Goal: Contribute content: Contribute content

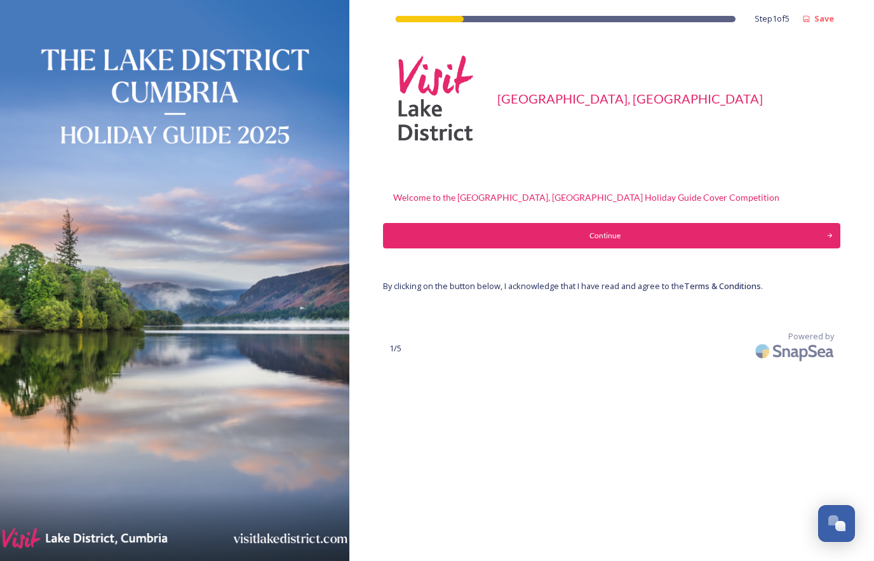
click at [610, 231] on div "Continue" at bounding box center [605, 235] width 430 height 11
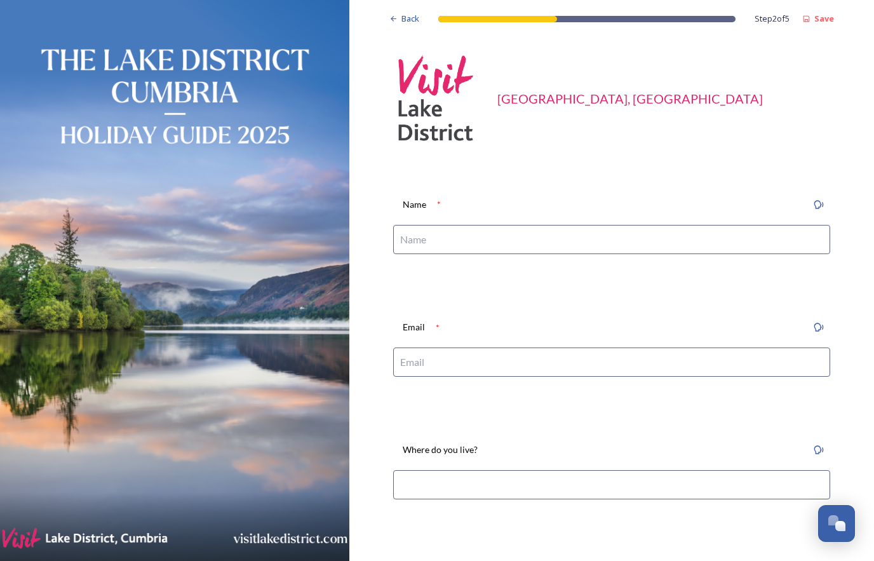
click at [583, 236] on input at bounding box center [611, 239] width 437 height 29
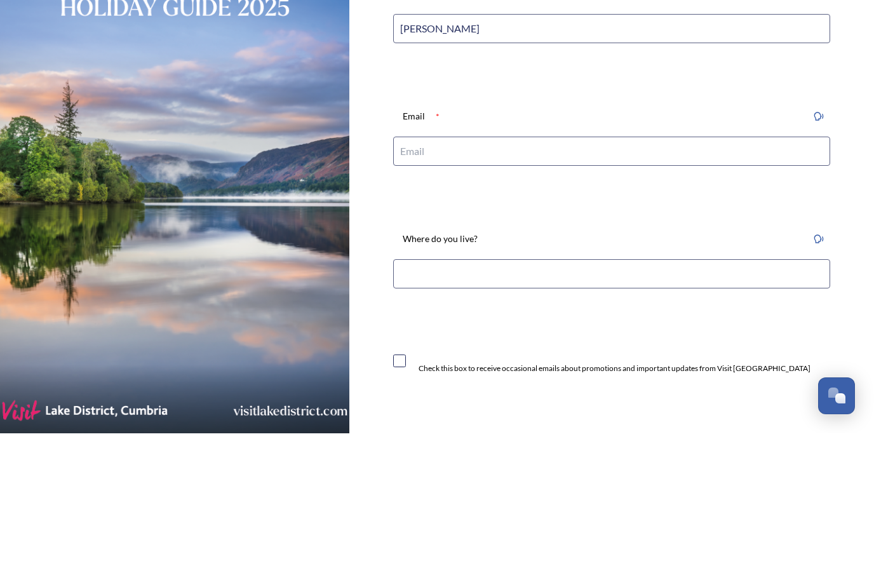
scroll to position [86, 0]
type input "Andrew McKenzie"
click at [482, 261] on input at bounding box center [611, 275] width 437 height 29
type input "[EMAIL_ADDRESS][DOMAIN_NAME]"
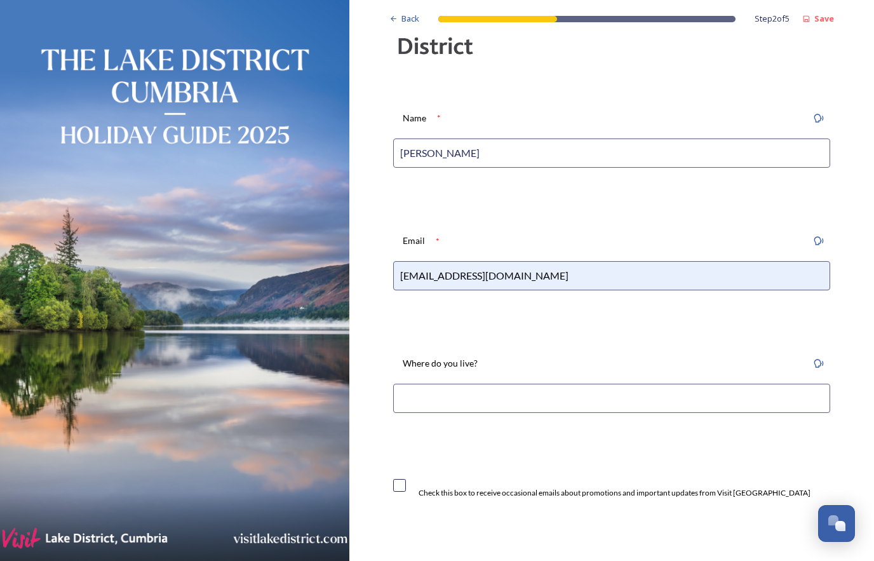
click at [576, 391] on input at bounding box center [611, 398] width 437 height 29
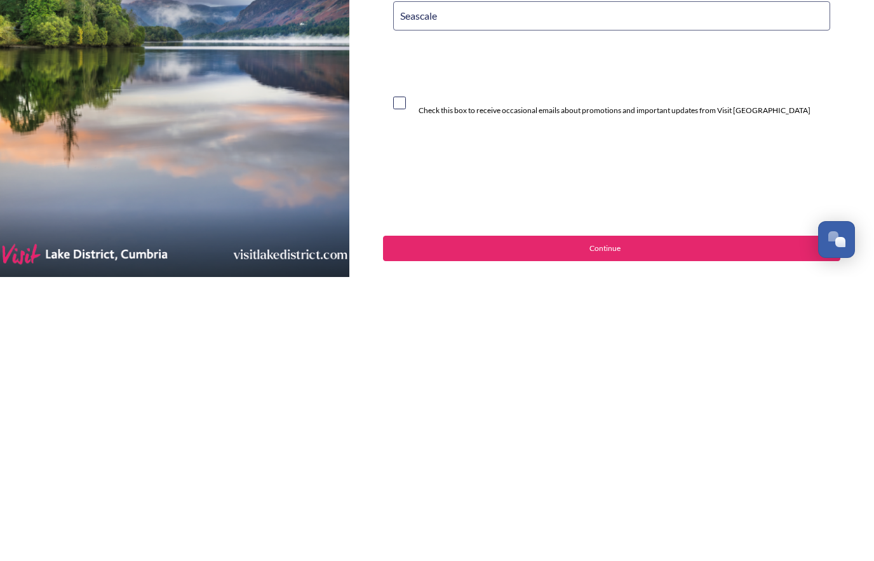
scroll to position [196, 0]
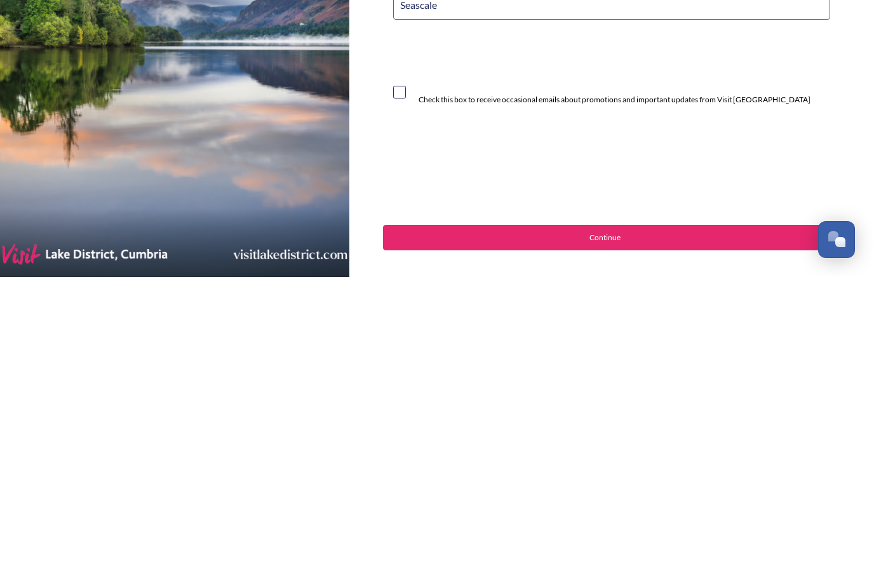
type input "Seascale"
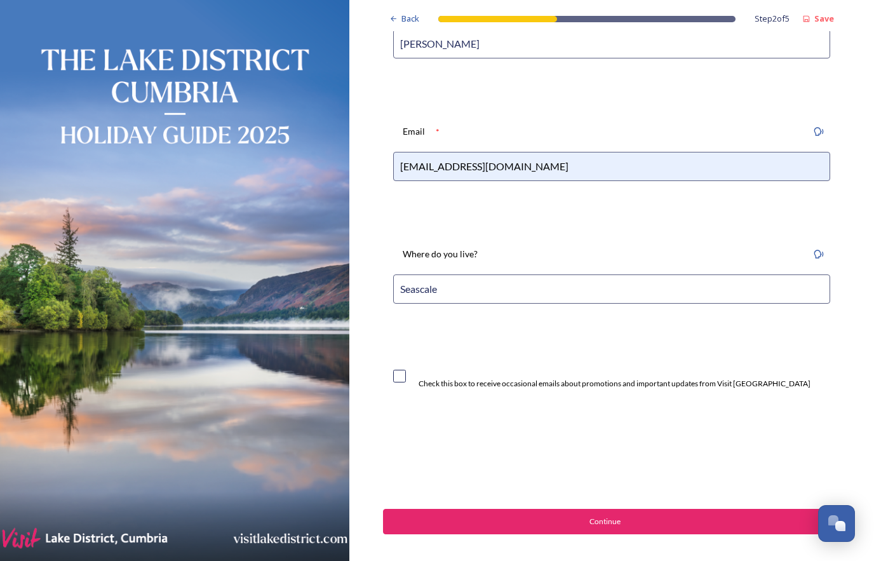
click at [573, 516] on div "Continue" at bounding box center [605, 521] width 430 height 11
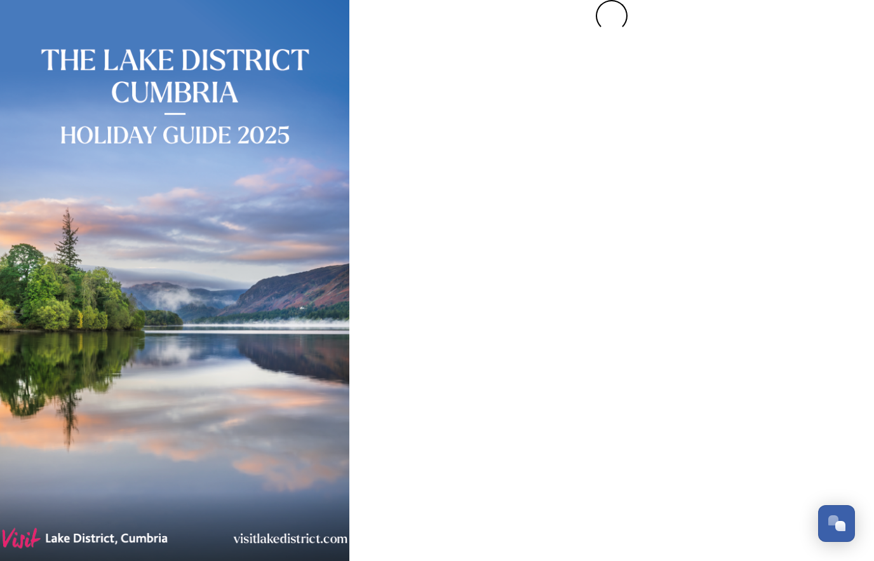
scroll to position [0, 0]
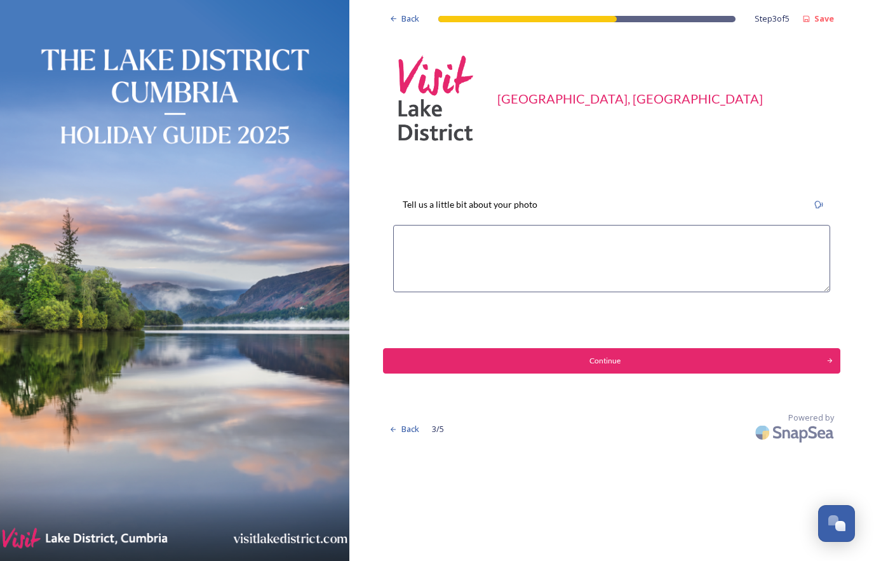
click at [496, 255] on textarea at bounding box center [611, 258] width 437 height 67
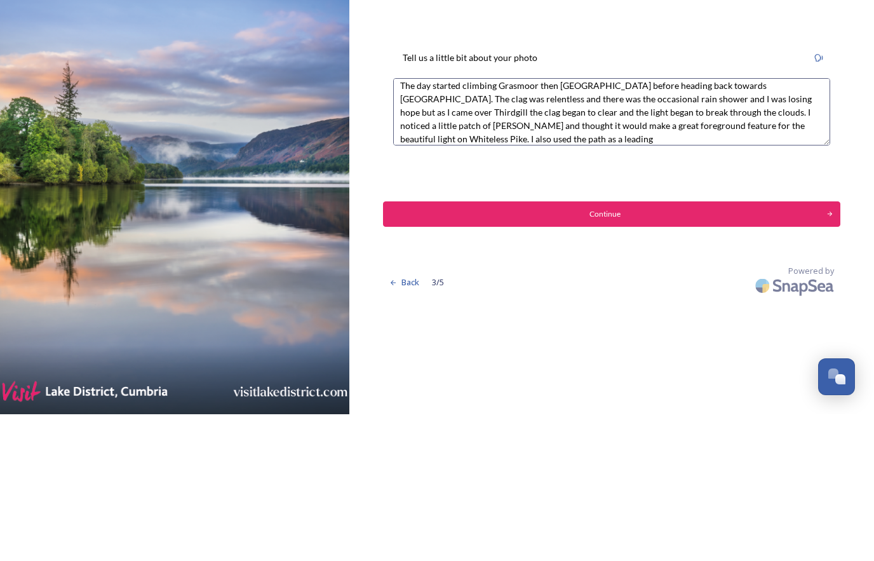
scroll to position [6, 0]
type textarea "The day started climbing Grasmoor then Crag Hill before heading back towards Wa…"
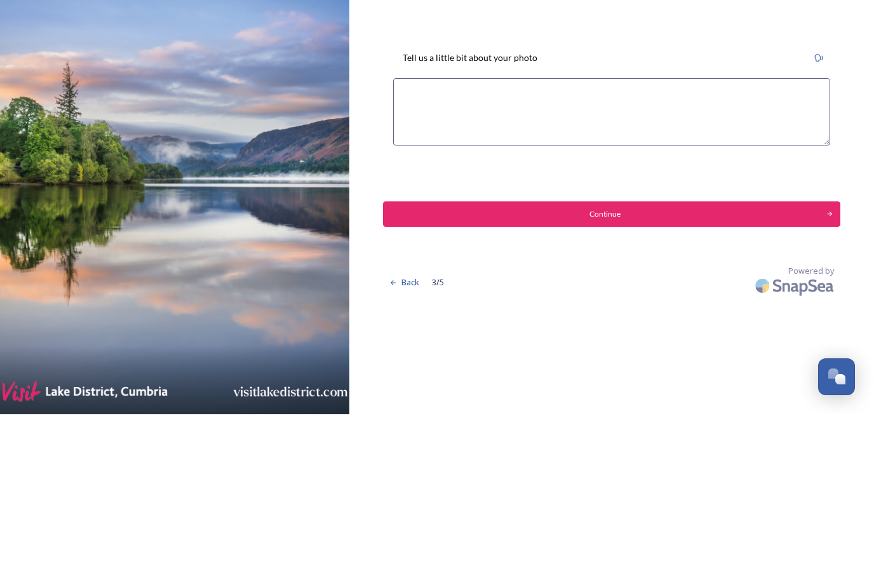
scroll to position [0, 0]
paste textarea "The day began with a climb over Grasmoor, then onto Crag Hill before making my …"
type textarea "The day began with a climb over Grasmoor, then onto Crag Hill before making my …"
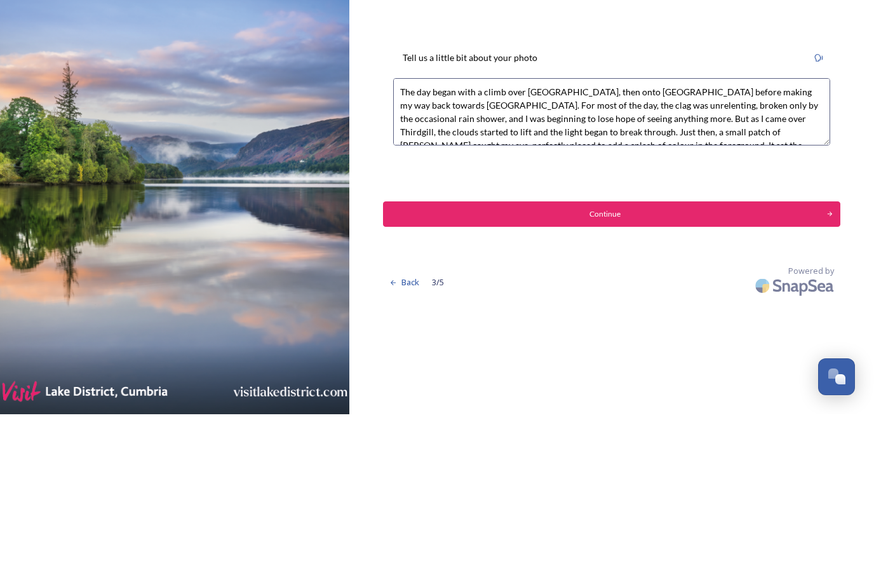
scroll to position [27, 0]
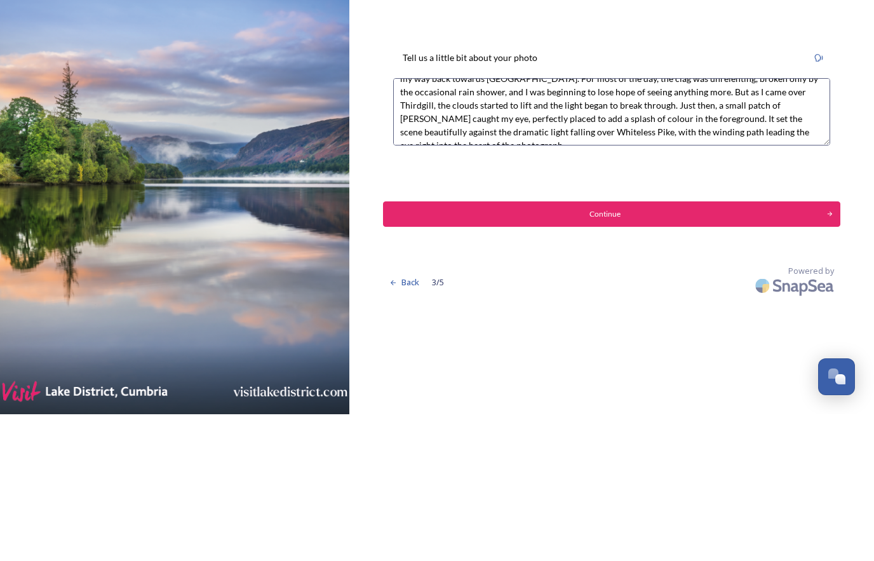
click at [631, 355] on div "Continue" at bounding box center [605, 360] width 430 height 11
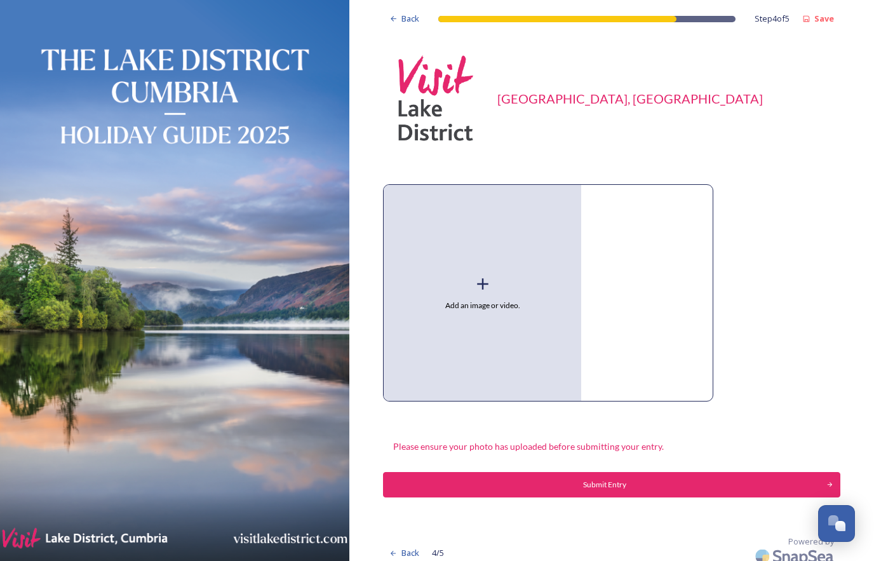
click at [486, 283] on icon at bounding box center [482, 283] width 11 height 11
click at [573, 482] on div "Submit Entry" at bounding box center [605, 484] width 430 height 11
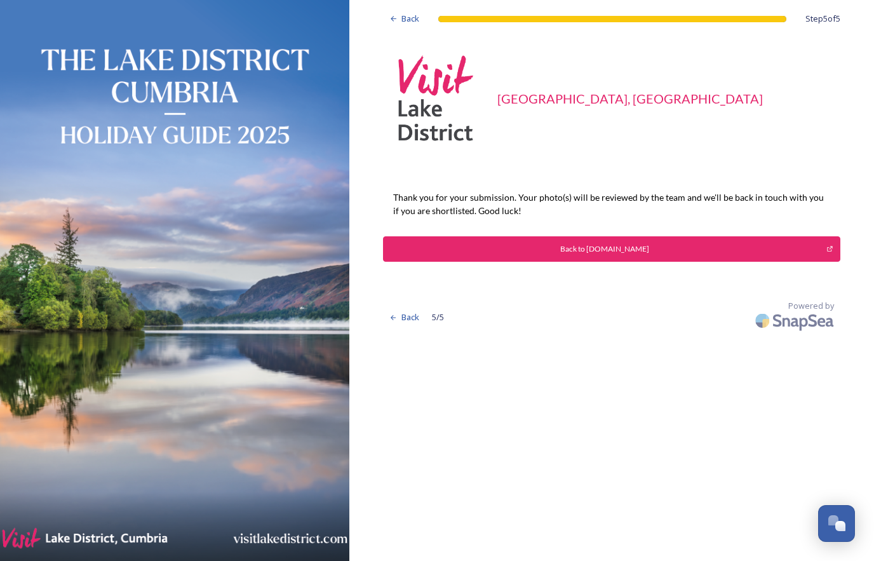
click at [581, 245] on div "Back to [DOMAIN_NAME]" at bounding box center [605, 248] width 430 height 11
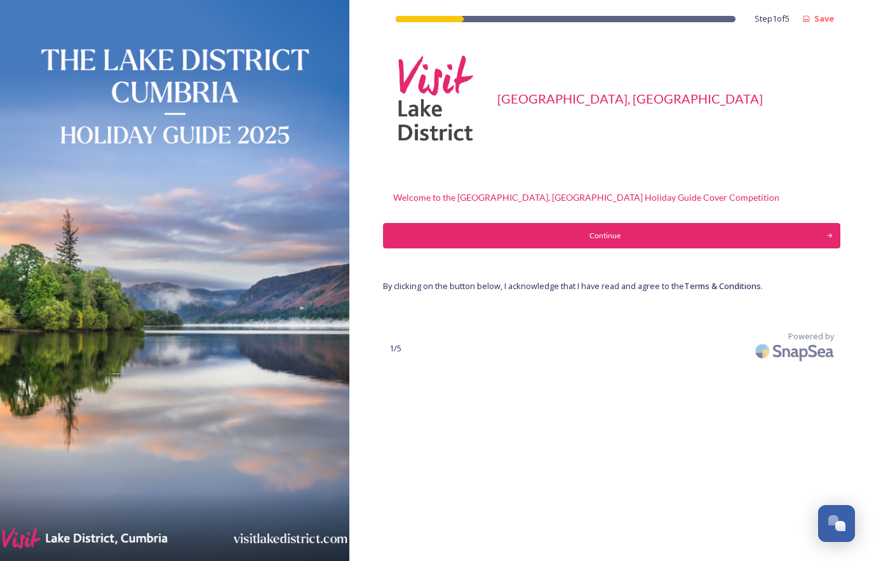
click at [537, 234] on div "Continue" at bounding box center [605, 235] width 430 height 11
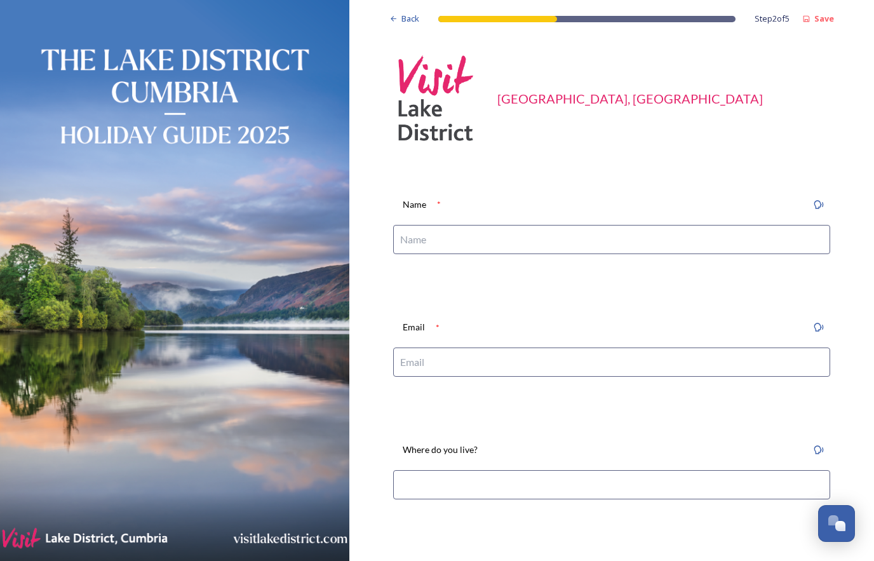
click at [496, 233] on input at bounding box center [611, 239] width 437 height 29
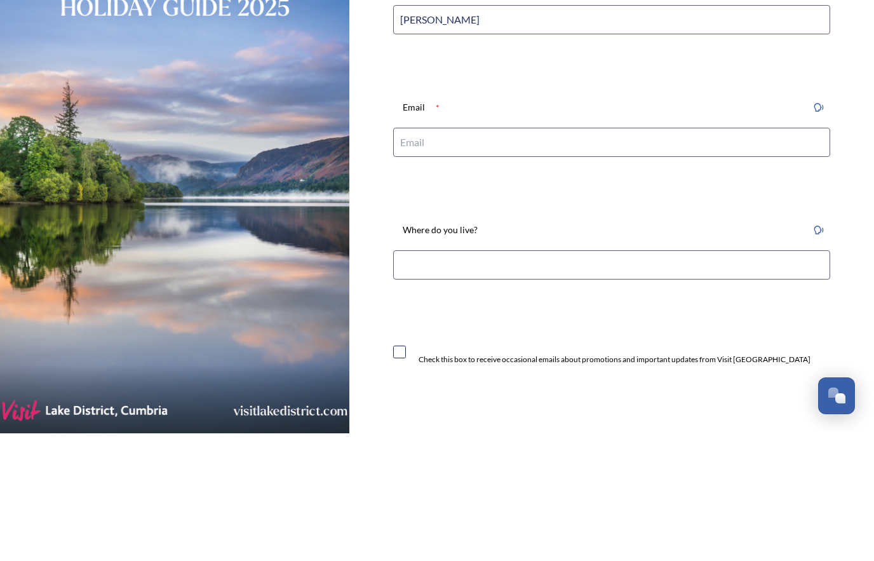
scroll to position [92, 0]
type input "[PERSON_NAME]"
click at [467, 256] on input at bounding box center [611, 270] width 437 height 29
type input "[EMAIL_ADDRESS][DOMAIN_NAME]"
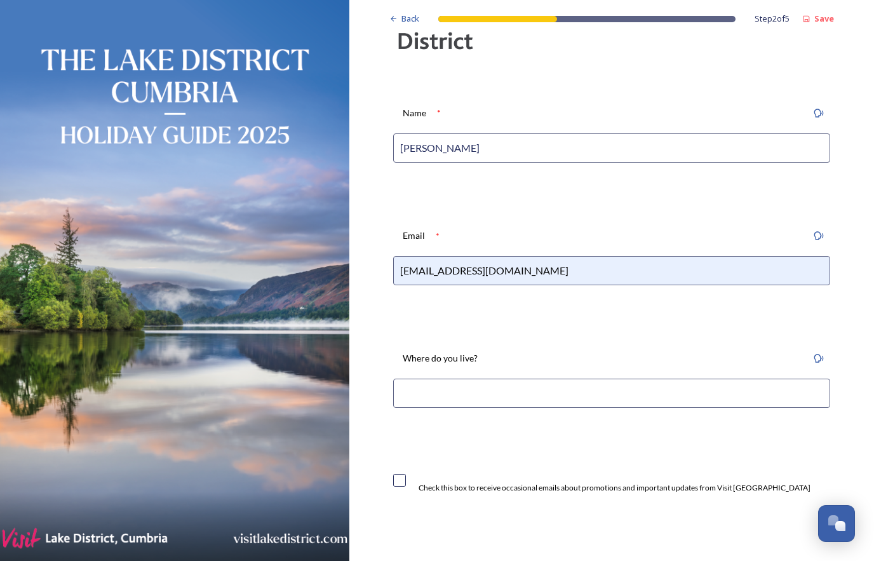
click at [521, 384] on input at bounding box center [611, 393] width 437 height 29
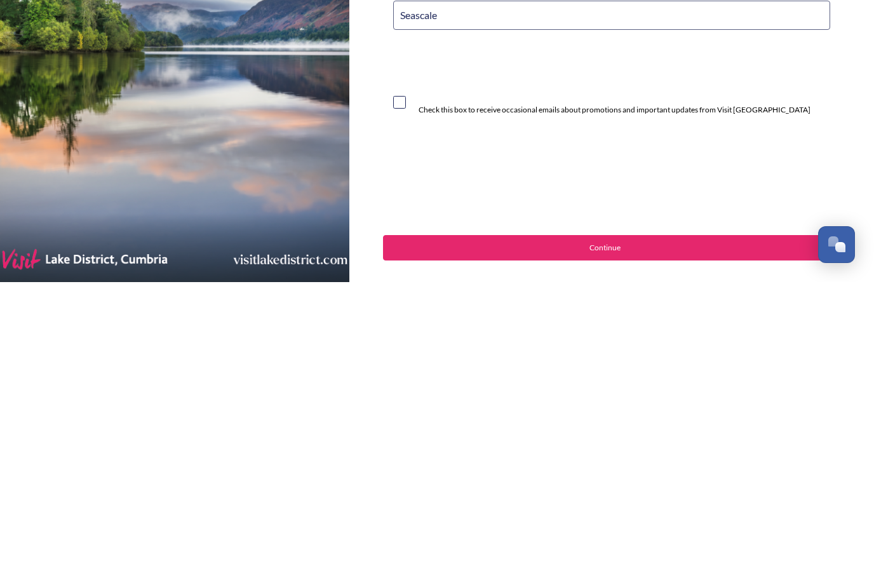
scroll to position [197, 0]
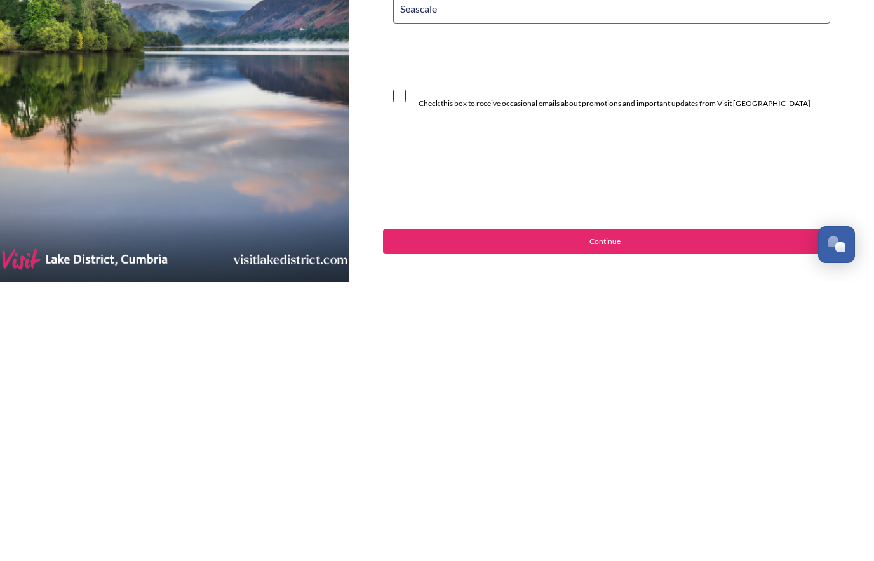
type input "Seascale"
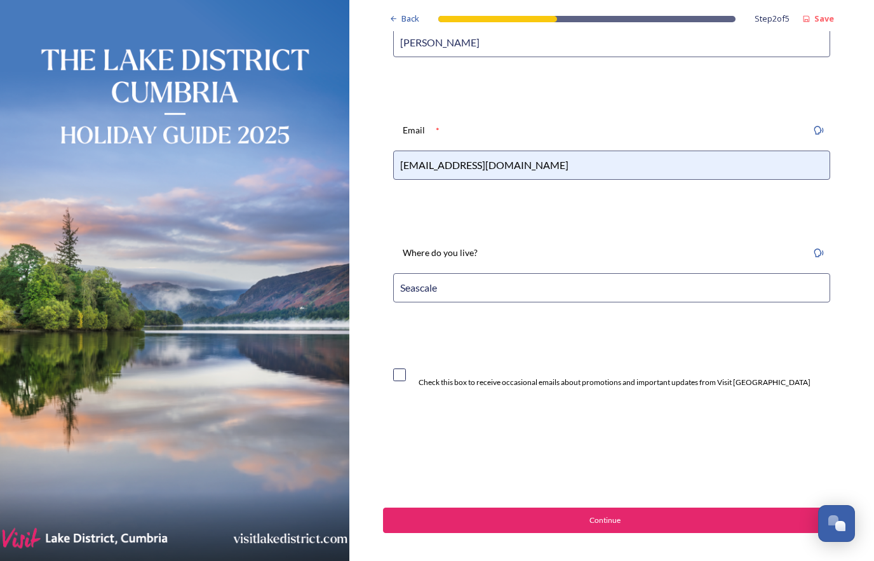
click at [557, 517] on div "Continue" at bounding box center [605, 520] width 430 height 11
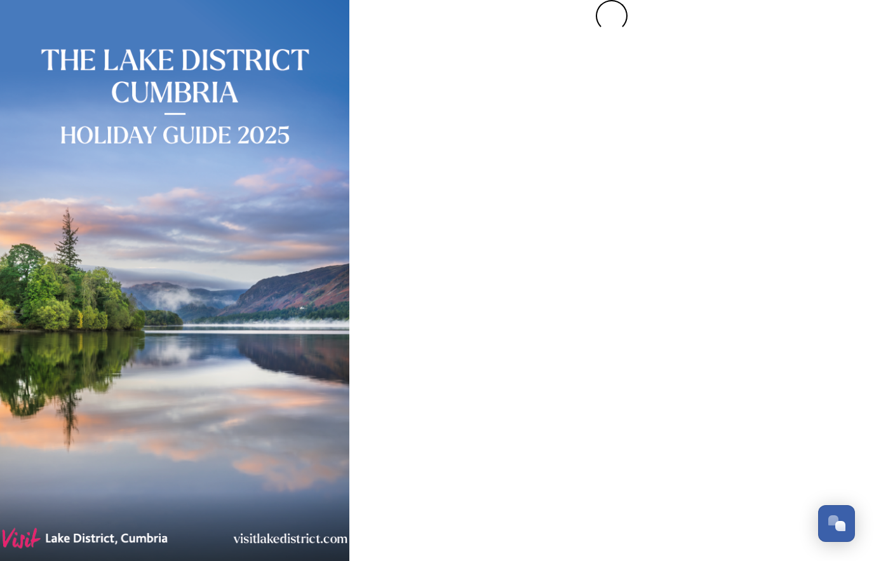
scroll to position [0, 0]
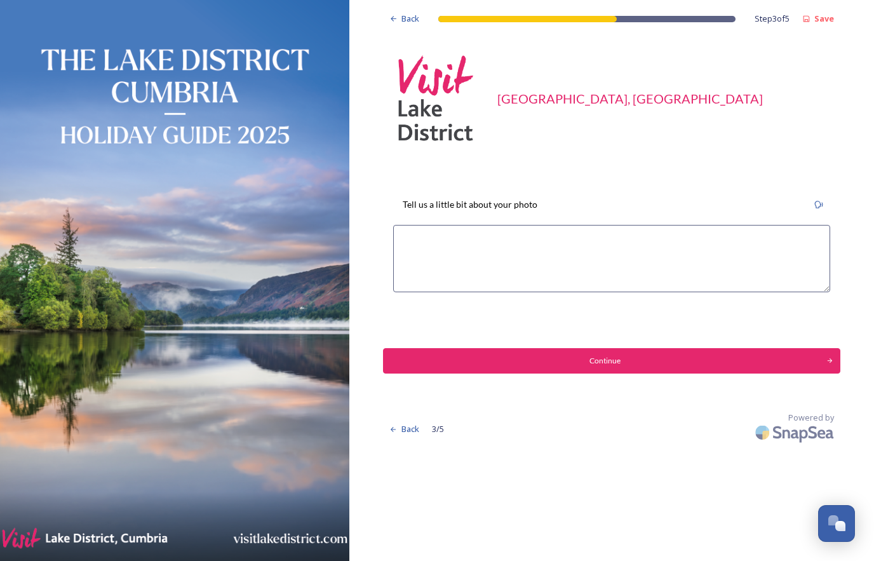
click at [470, 247] on textarea at bounding box center [611, 258] width 437 height 67
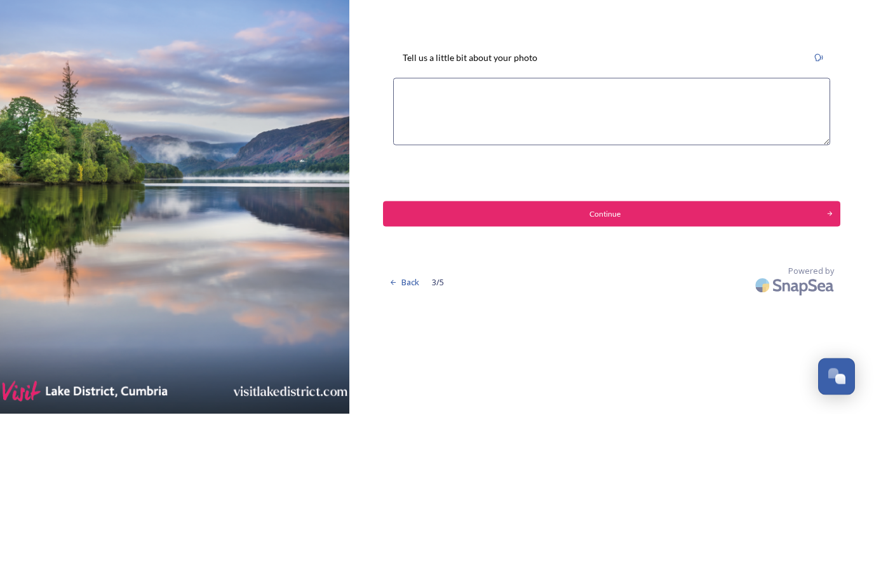
paste textarea "After a long walk and weary legs, this little B&B appeared like a haven nestled…"
type textarea "After a long walk and weary legs, this little B&B appeared like a haven nestled…"
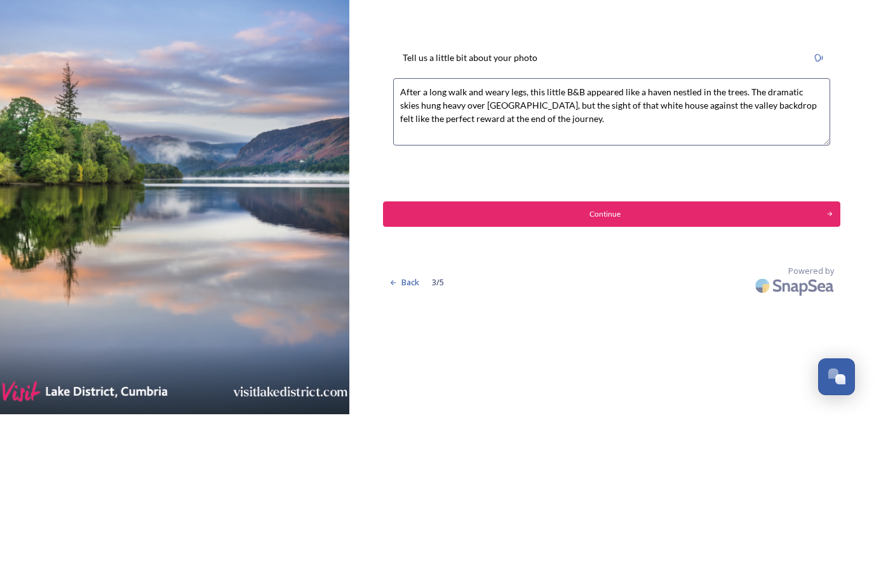
click at [492, 355] on div "Continue" at bounding box center [605, 360] width 430 height 11
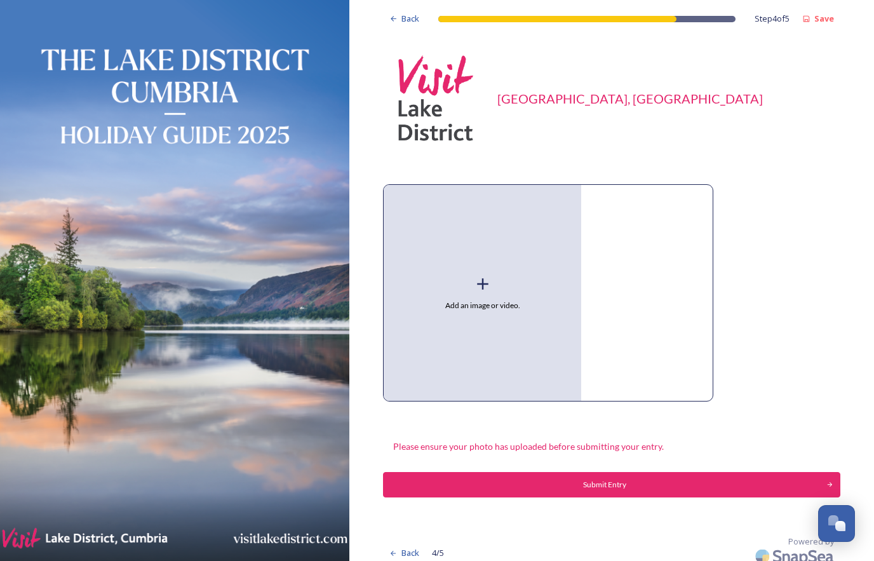
click at [485, 280] on icon at bounding box center [482, 284] width 19 height 19
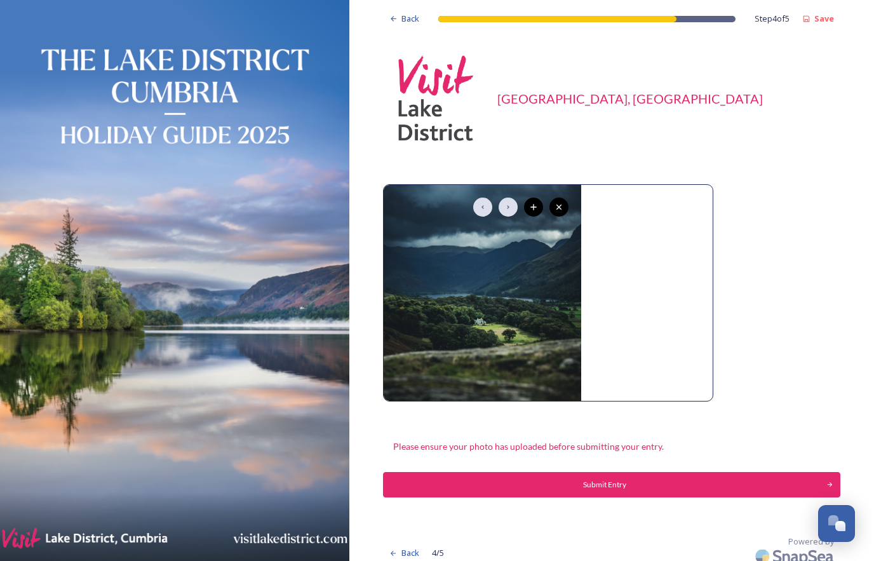
click at [610, 483] on div "Submit Entry" at bounding box center [605, 484] width 430 height 11
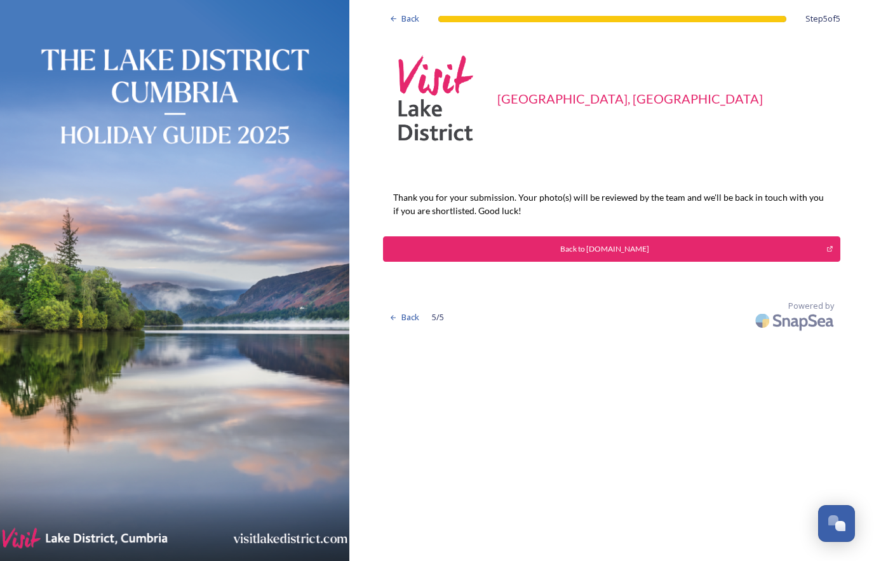
click at [596, 243] on div "Back to [DOMAIN_NAME]" at bounding box center [605, 248] width 430 height 11
